Goal: Information Seeking & Learning: Learn about a topic

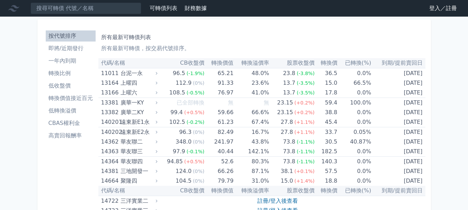
click at [444, 9] on link "登入／註冊" at bounding box center [442, 8] width 39 height 11
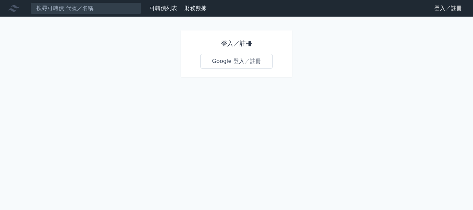
click at [249, 66] on link "Google 登入／註冊" at bounding box center [236, 61] width 72 height 15
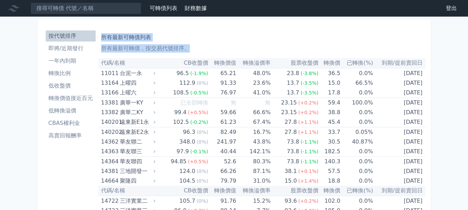
drag, startPoint x: 102, startPoint y: 39, endPoint x: 451, endPoint y: 84, distance: 351.5
copy div "所有最新可轉債列表 所有最新可轉債，按交易代號排序。"
click at [69, 64] on li "一年內到期" at bounding box center [71, 61] width 50 height 8
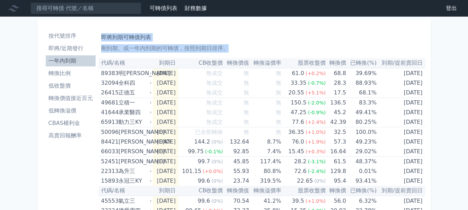
drag, startPoint x: 103, startPoint y: 37, endPoint x: 410, endPoint y: 109, distance: 315.3
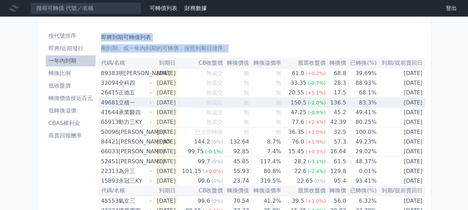
copy div "即將到期可轉債列表 剛到期、或一年內到期的可轉債，按照到期日排序。"
